Goal: Information Seeking & Learning: Check status

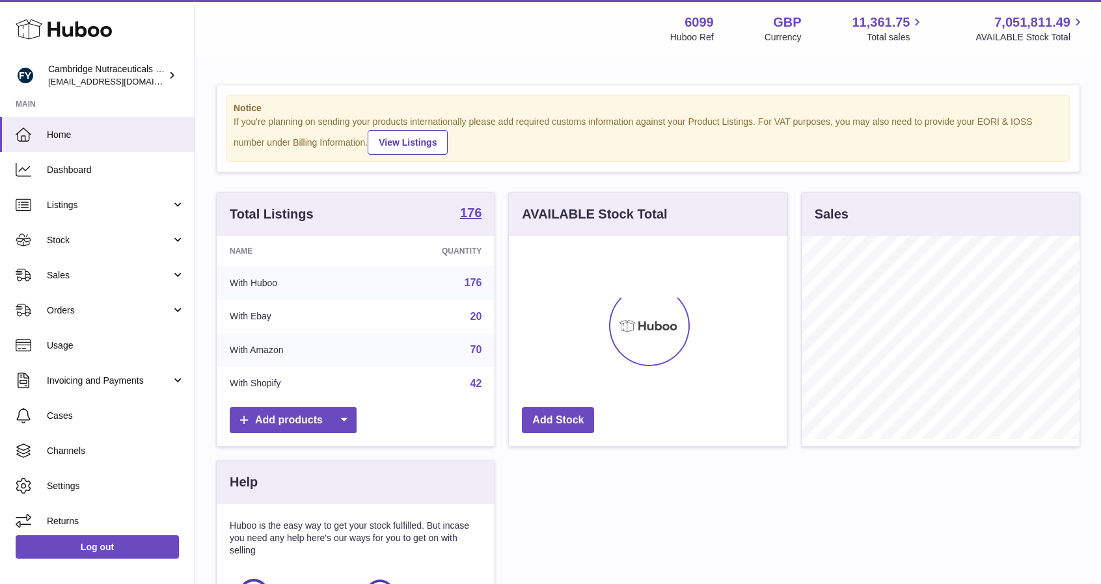
scroll to position [203, 279]
click at [49, 232] on link "Stock" at bounding box center [97, 240] width 195 height 35
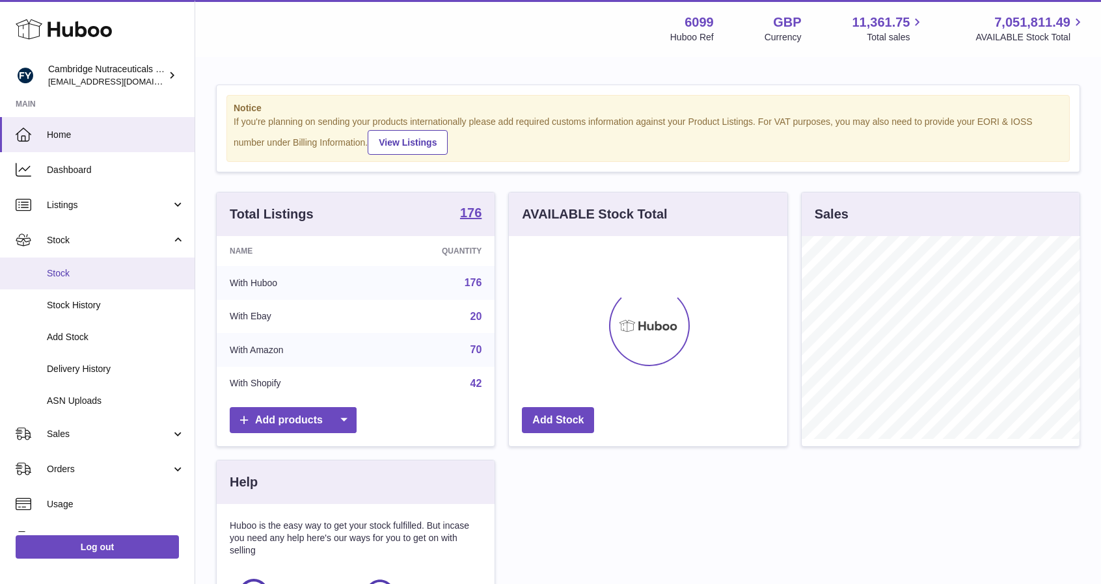
click at [98, 281] on link "Stock" at bounding box center [97, 274] width 195 height 32
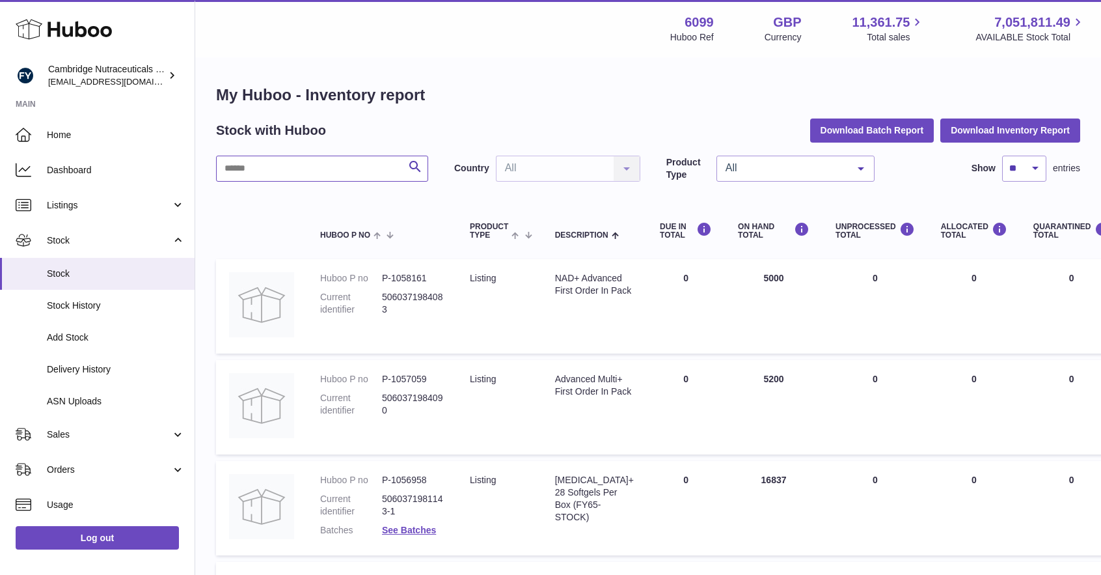
click at [266, 161] on input "text" at bounding box center [322, 169] width 212 height 26
type input "********"
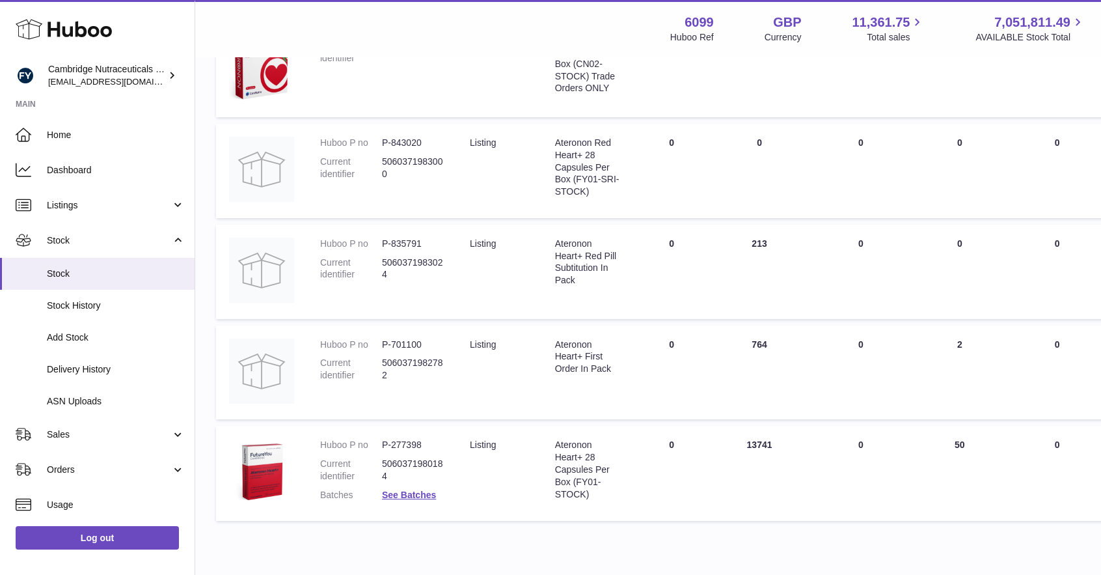
scroll to position [407, 0]
